Goal: Task Accomplishment & Management: Use online tool/utility

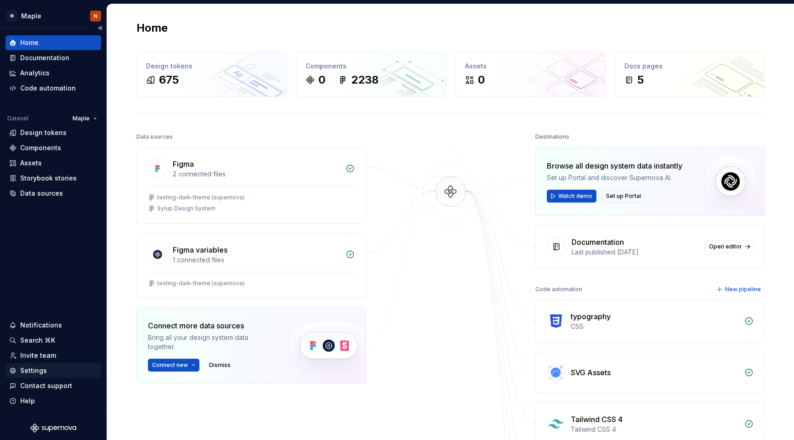
click at [45, 366] on div "Settings" at bounding box center [33, 370] width 27 height 9
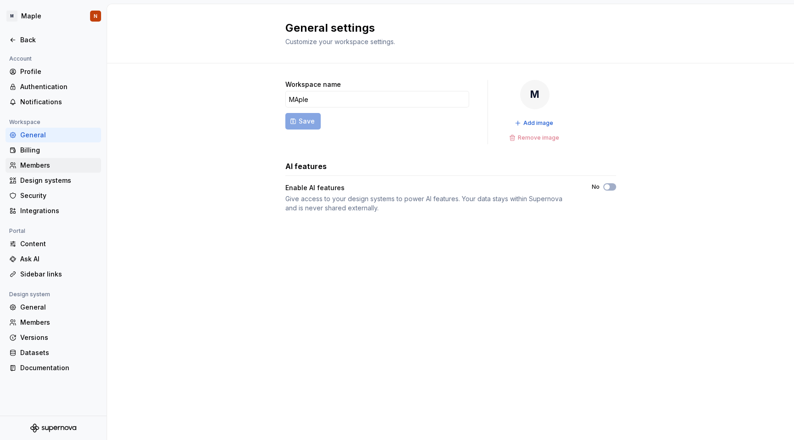
click at [55, 165] on div "Members" at bounding box center [58, 165] width 77 height 9
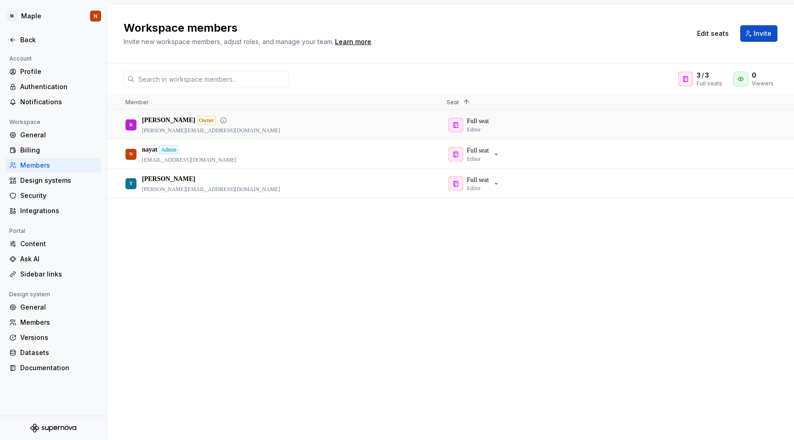
click at [429, 130] on div "[PERSON_NAME] Owner [PERSON_NAME][EMAIL_ADDRESS][DOMAIN_NAME]" at bounding box center [278, 125] width 306 height 28
click at [549, 125] on div "Full seat Editor" at bounding box center [600, 125] width 306 height 28
click at [191, 76] on input "text" at bounding box center [212, 79] width 154 height 17
click at [459, 282] on div "[PERSON_NAME] Owner [PERSON_NAME][EMAIL_ADDRESS][DOMAIN_NAME] Full seat Editor …" at bounding box center [450, 274] width 687 height 329
click at [759, 33] on span "Invite" at bounding box center [763, 33] width 18 height 9
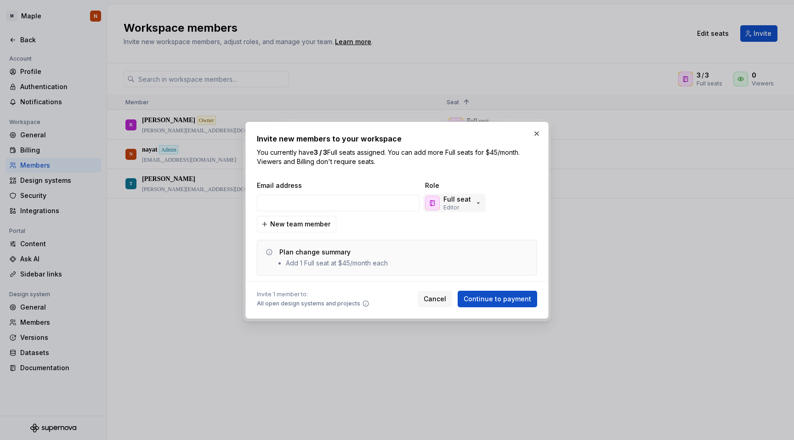
click at [456, 202] on p "Full seat" at bounding box center [457, 199] width 28 height 9
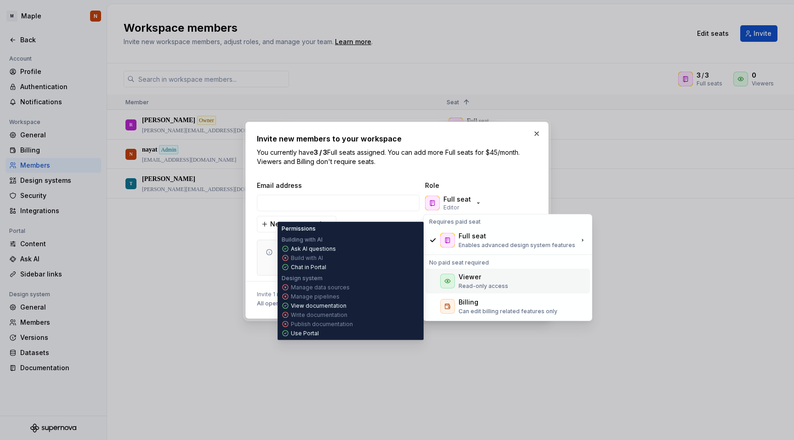
click at [482, 280] on div "Viewer" at bounding box center [484, 276] width 50 height 9
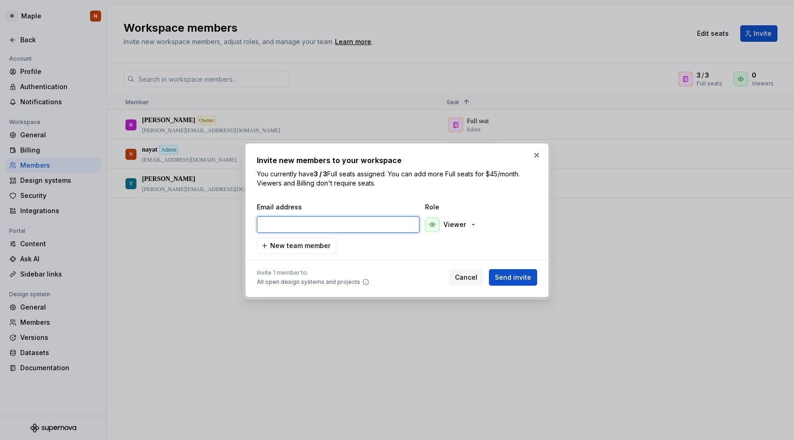
click at [332, 229] on input "email" at bounding box center [338, 224] width 163 height 17
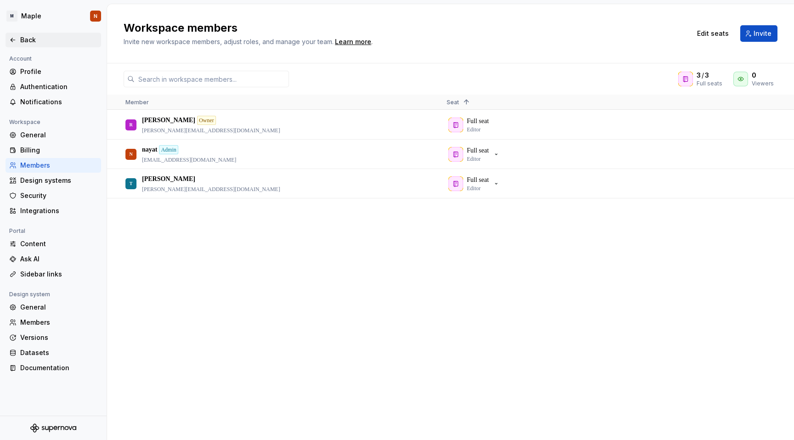
click at [16, 33] on div "Back" at bounding box center [54, 40] width 96 height 15
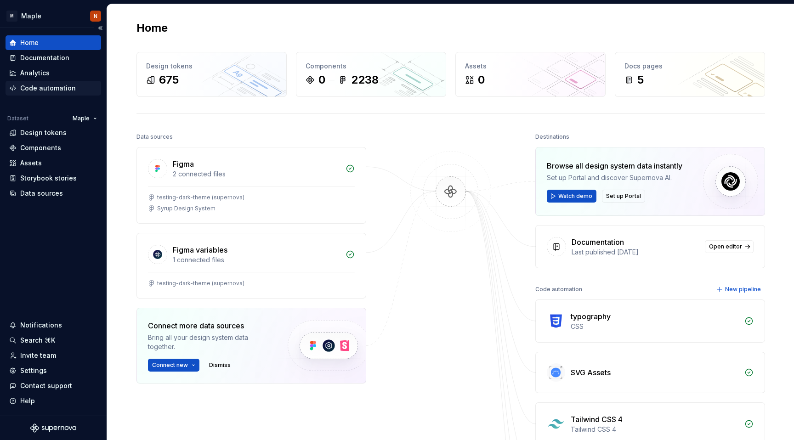
click at [45, 91] on div "Code automation" at bounding box center [48, 88] width 56 height 9
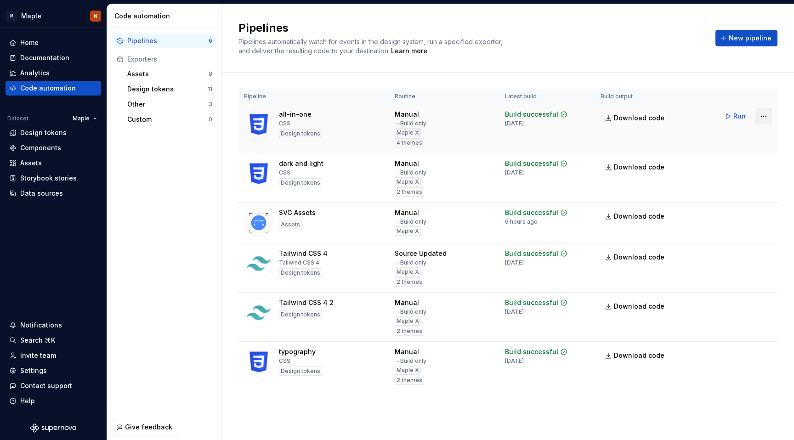
click at [758, 117] on html "M Maple N Home Documentation Analytics Code automation Dataset Maple Design tok…" at bounding box center [397, 220] width 794 height 440
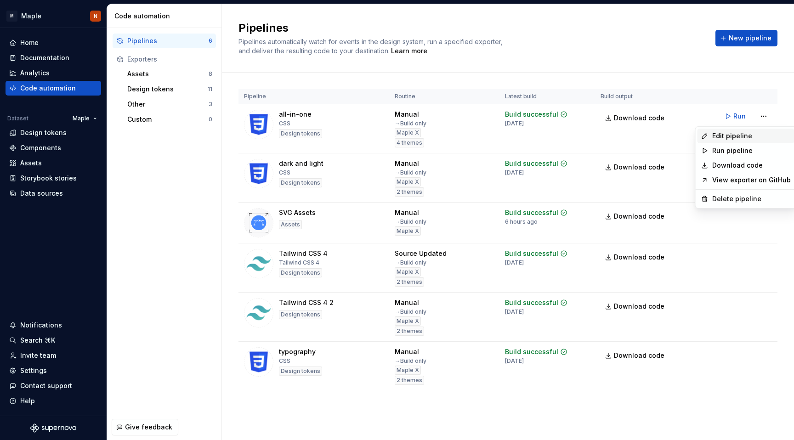
click at [741, 136] on div "Edit pipeline" at bounding box center [751, 135] width 79 height 9
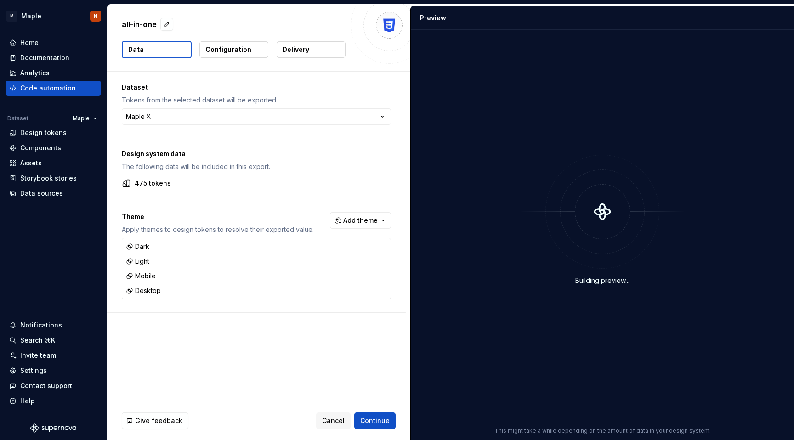
click at [204, 189] on div "Design system data The following data will be included in this export. 475 toke…" at bounding box center [256, 169] width 299 height 62
click at [172, 213] on p "Theme" at bounding box center [218, 216] width 192 height 9
